Goal: Find specific page/section: Find specific page/section

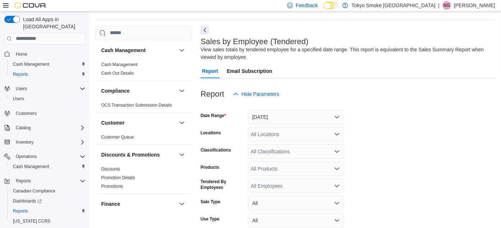
scroll to position [24, 0]
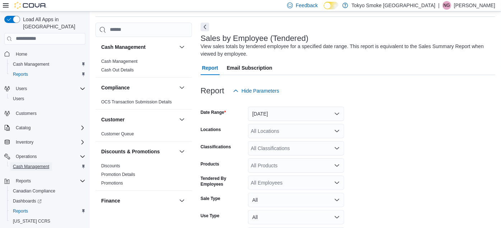
click at [39, 164] on span "Cash Management" at bounding box center [31, 167] width 36 height 6
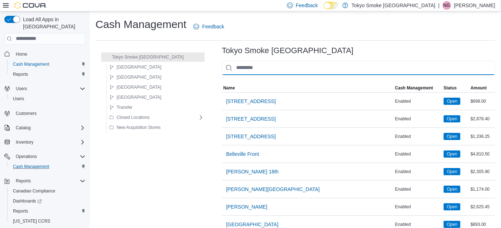
click at [232, 71] on input "This is a search bar. As you type, the results lower in the page will automatic…" at bounding box center [359, 68] width 274 height 14
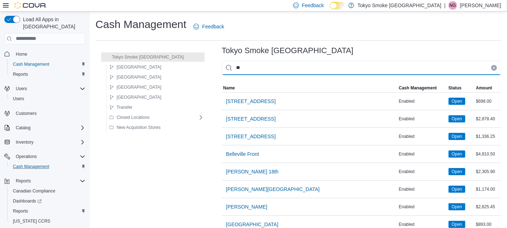
type input "***"
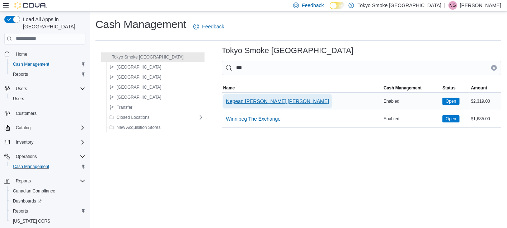
click at [226, 99] on span "Nepean [PERSON_NAME] [PERSON_NAME]" at bounding box center [277, 101] width 103 height 7
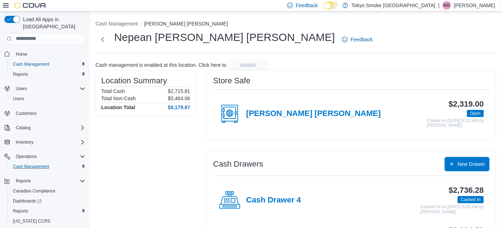
click at [274, 108] on div "[PERSON_NAME] [PERSON_NAME]" at bounding box center [300, 114] width 162 height 22
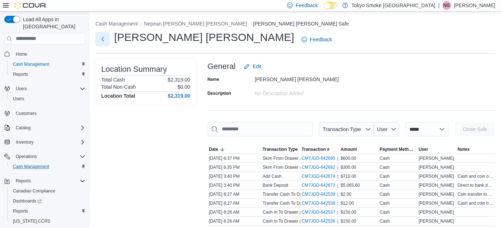
click at [104, 43] on button "Next" at bounding box center [102, 39] width 14 height 14
